Goal: Task Accomplishment & Management: Manage account settings

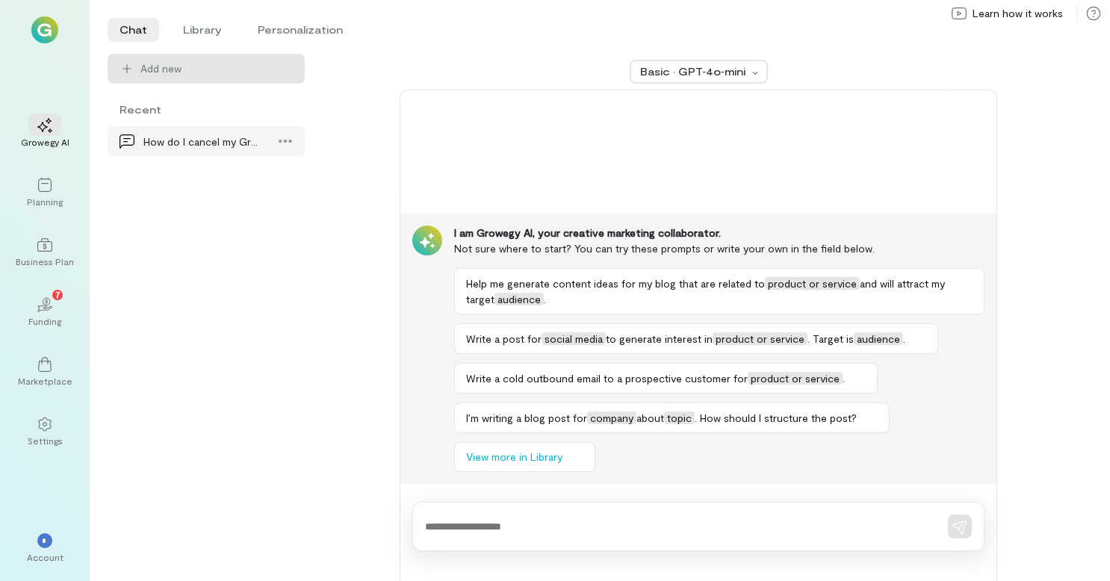
click at [158, 137] on div "How do I cancel my Growegy subscription?" at bounding box center [201, 142] width 117 height 16
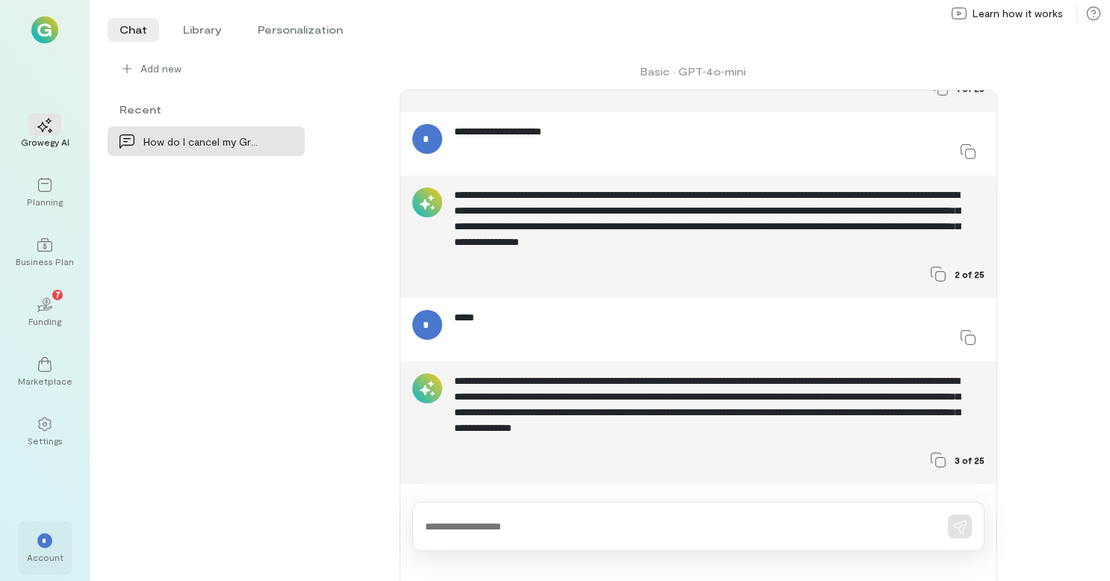
scroll to position [313, 0]
click at [40, 534] on div "*" at bounding box center [44, 541] width 15 height 15
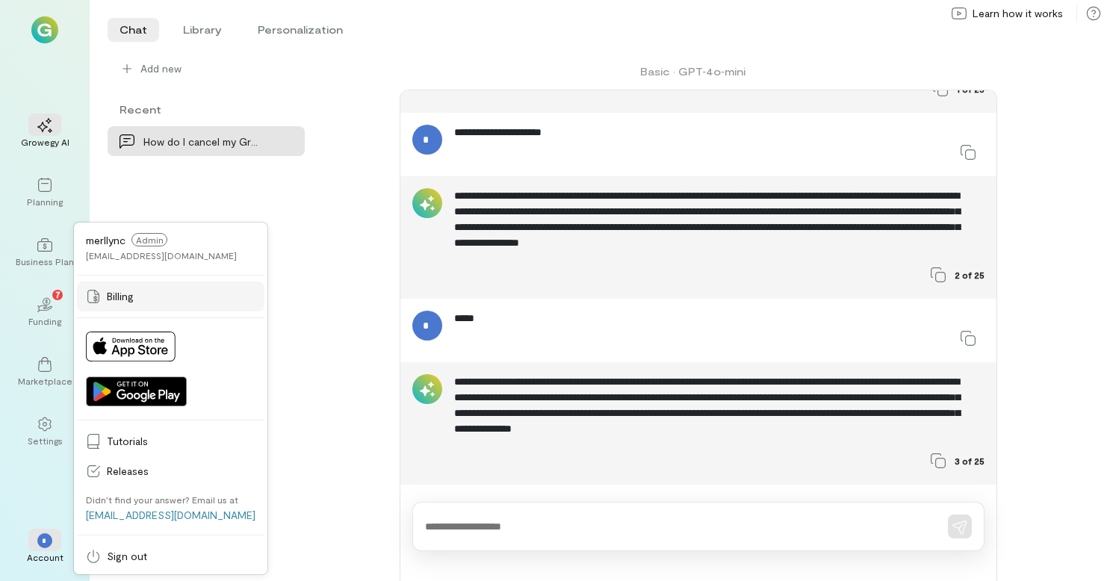
click at [163, 298] on span "Billing" at bounding box center [181, 296] width 149 height 15
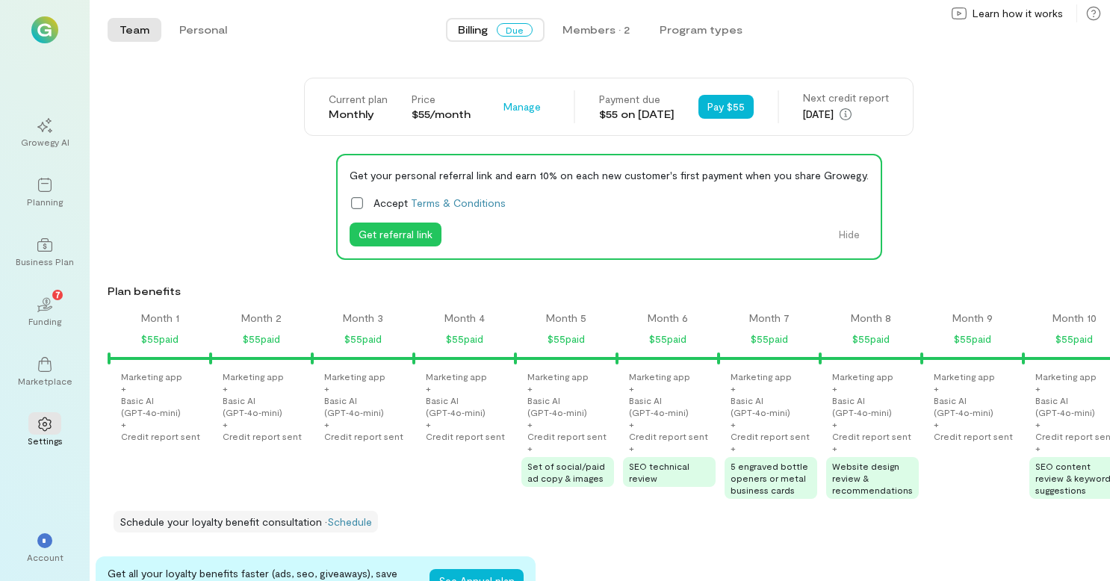
scroll to position [0, 1474]
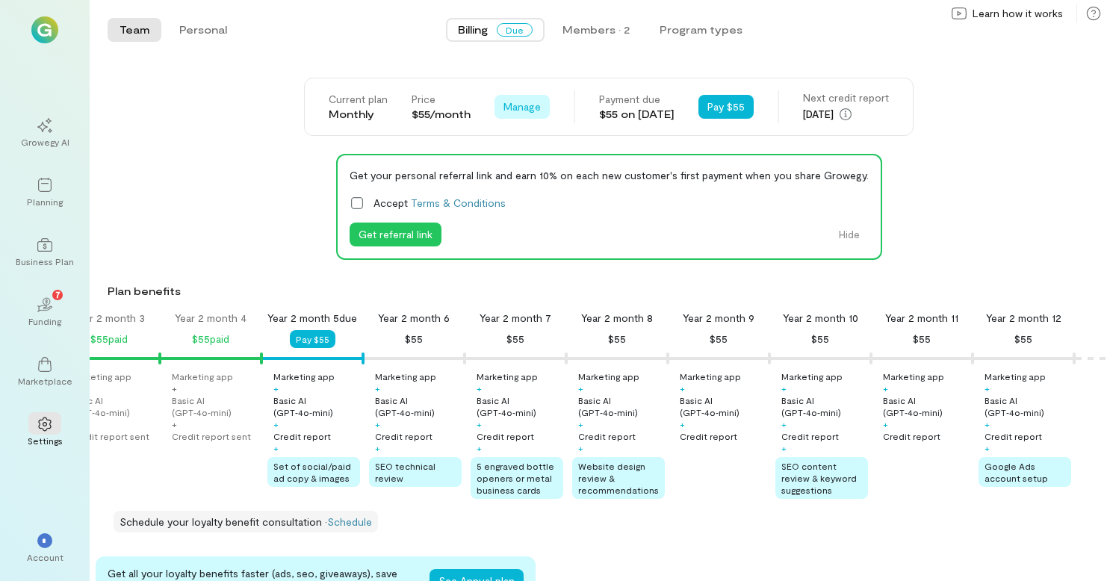
click at [504, 103] on span "Manage" at bounding box center [522, 106] width 37 height 15
click at [528, 166] on span "Cancel plan" at bounding box center [566, 168] width 76 height 15
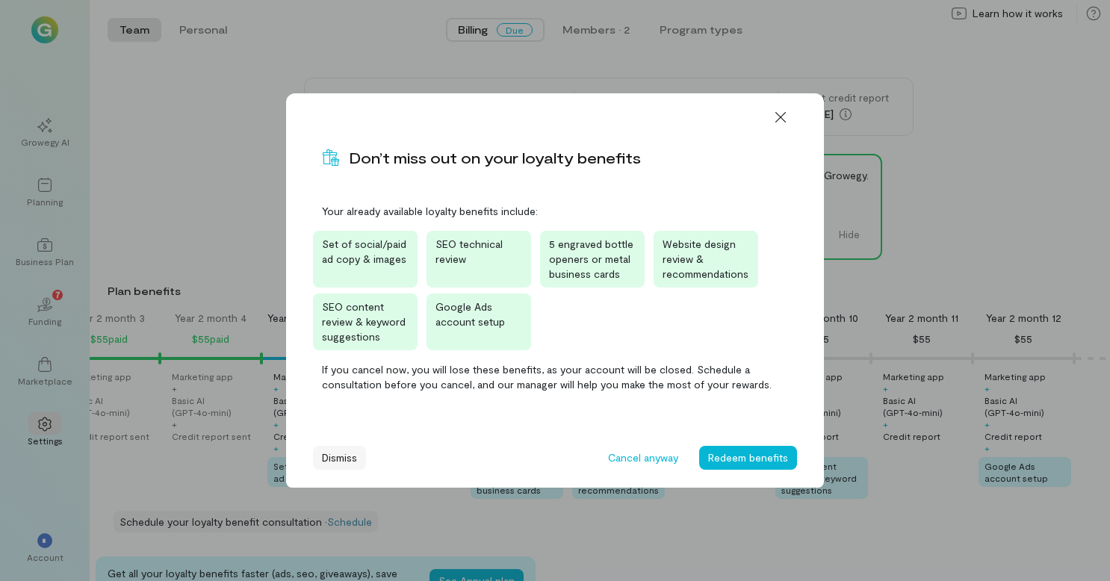
click at [325, 458] on button "Dismiss" at bounding box center [339, 458] width 53 height 24
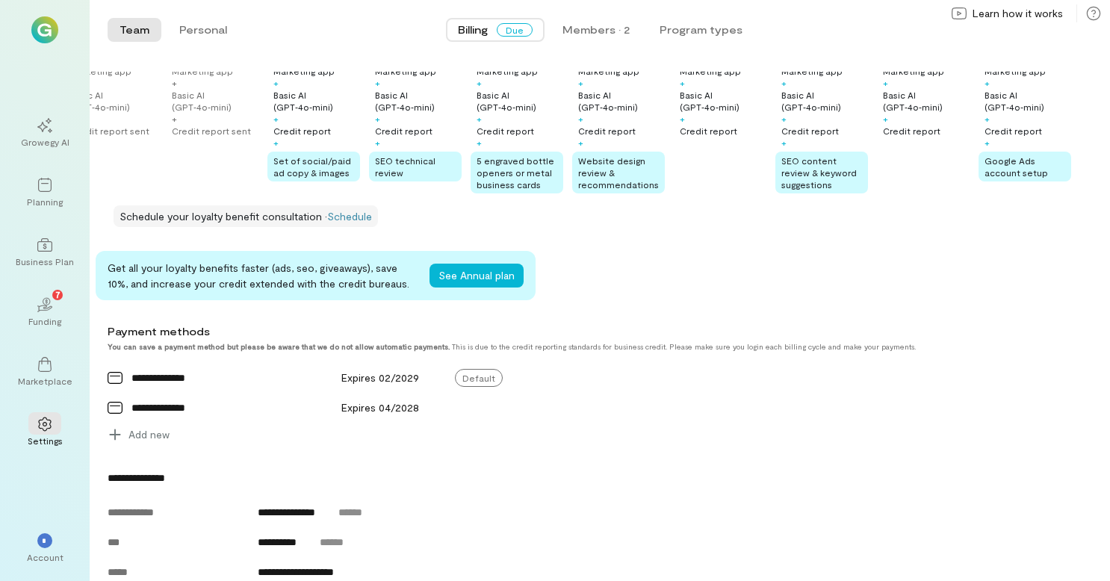
scroll to position [311, 0]
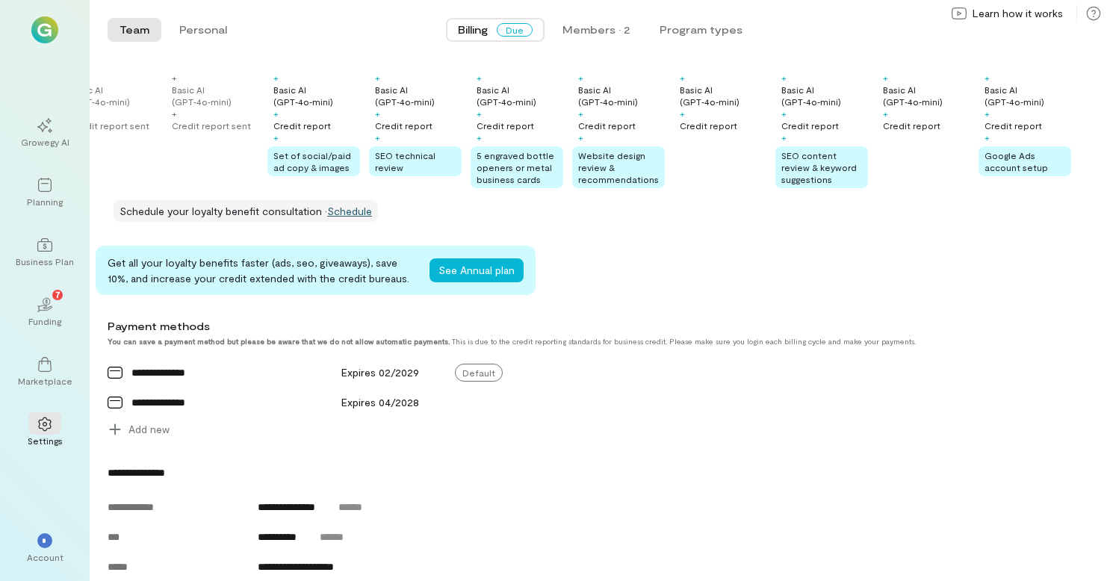
click at [344, 217] on link "Schedule" at bounding box center [349, 211] width 45 height 13
